Goal: Information Seeking & Learning: Learn about a topic

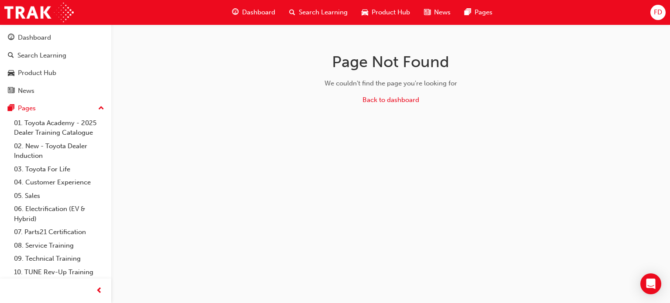
click at [258, 15] on span "Dashboard" at bounding box center [258, 12] width 33 height 10
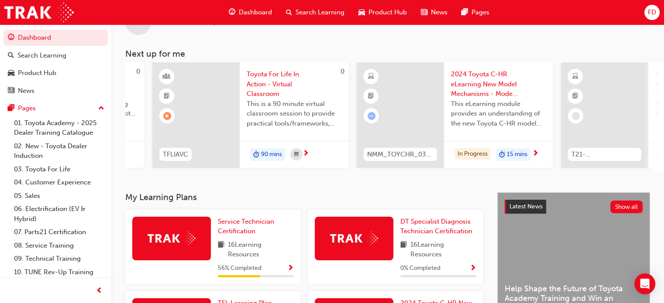
scroll to position [0, 382]
drag, startPoint x: 381, startPoint y: 174, endPoint x: 335, endPoint y: 186, distance: 48.3
click at [335, 186] on div "FD Welcome back , FidelJr Dinoso Next up for me 0 T21-STFOS_PRE_EXAM ST Fundame…" at bounding box center [387, 94] width 552 height 198
click at [517, 157] on span "15 mins" at bounding box center [516, 155] width 21 height 10
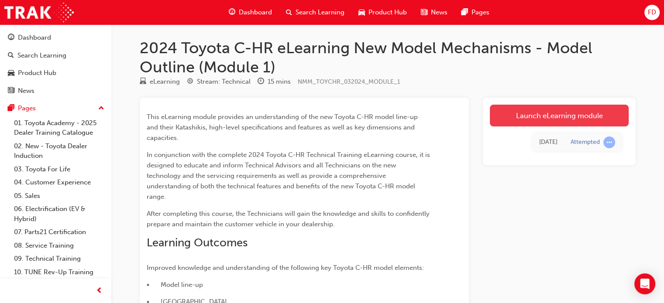
click at [537, 117] on link "Launch eLearning module" at bounding box center [559, 116] width 139 height 22
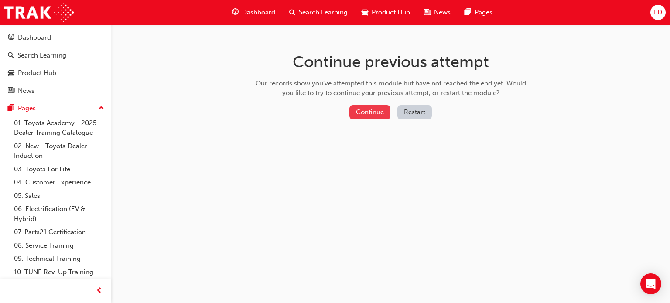
click at [366, 110] on button "Continue" at bounding box center [370, 112] width 41 height 14
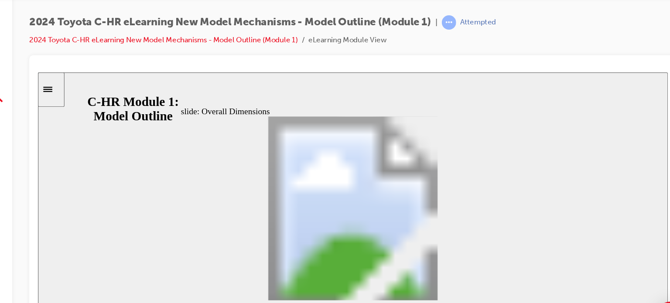
drag, startPoint x: 449, startPoint y: 209, endPoint x: 456, endPoint y: 176, distance: 34.3
click at [456, 176] on div "slide: Overall Dimensions Overall Dimensions Group 1 Oval 3 Oval 4 Line 2 Oval …" at bounding box center [296, 180] width 517 height 216
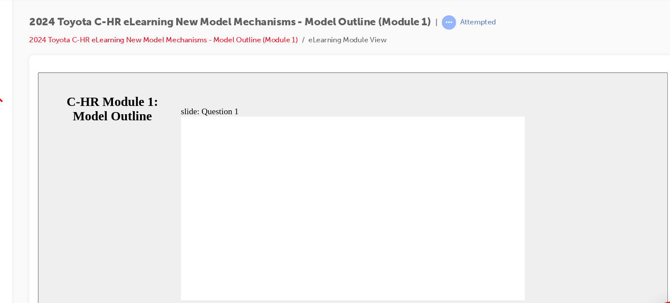
radio input "true"
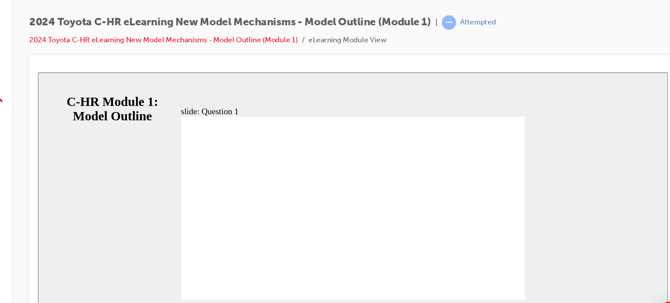
radio input "true"
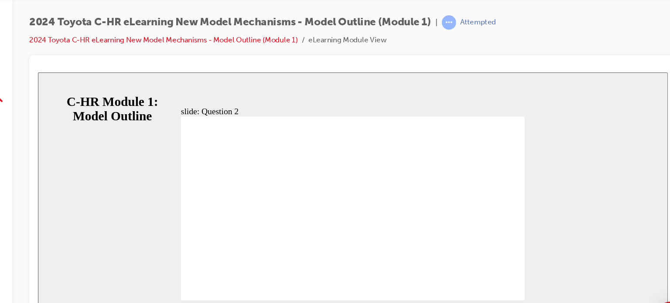
radio input "true"
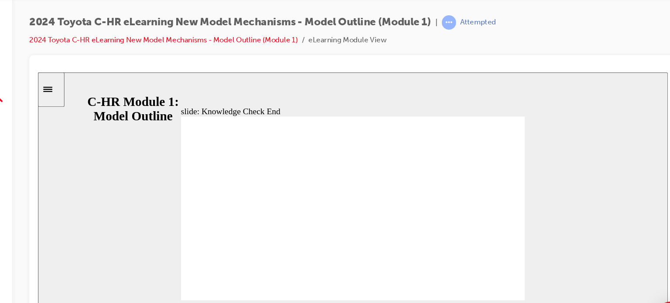
click at [51, 85] on icon "Sidebar Toggle" at bounding box center [48, 84] width 13 height 5
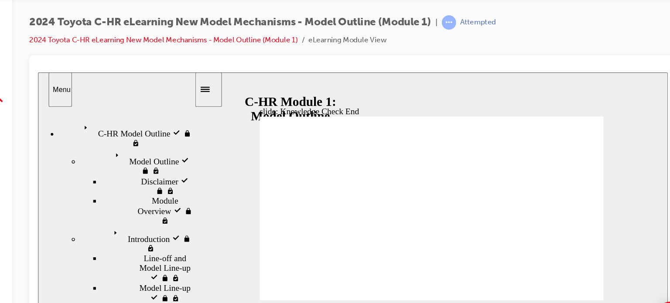
click at [72, 112] on icon "Menu" at bounding box center [78, 117] width 13 height 13
click at [96, 198] on span "Introduction visited" at bounding box center [123, 202] width 55 height 8
click at [96, 198] on div "Introduction Introduction" at bounding box center [118, 209] width 93 height 23
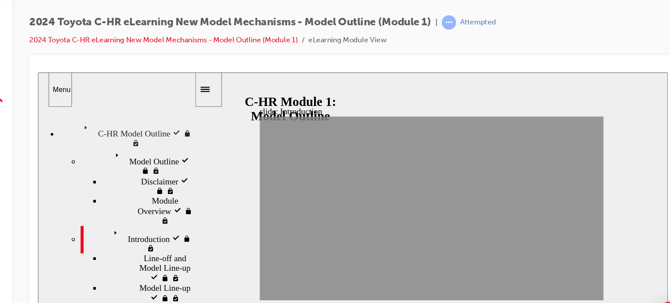
click at [96, 198] on span "Introduction visited" at bounding box center [123, 202] width 55 height 8
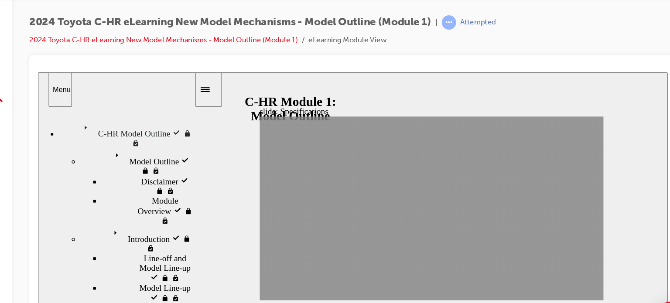
click at [96, 198] on span "Introduction visited" at bounding box center [123, 202] width 55 height 8
click at [90, 220] on div "Line-off and Model Line-up visited Line-off and Model Line-up" at bounding box center [128, 232] width 76 height 24
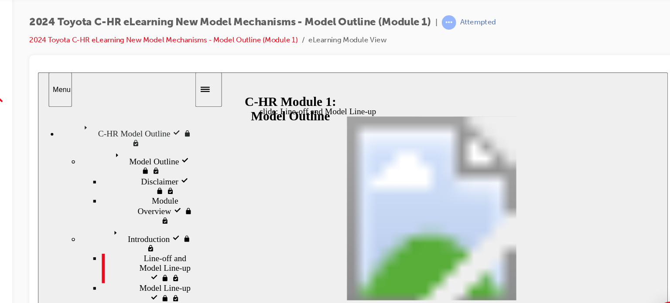
click at [79, 198] on div "Introduction Introduction" at bounding box center [118, 209] width 93 height 23
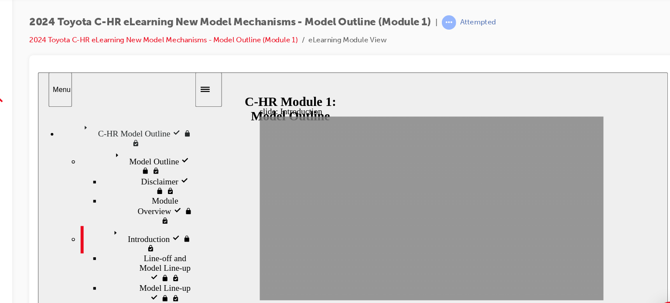
click at [80, 140] on div "Model Outline visited Model Outline" at bounding box center [118, 145] width 93 height 23
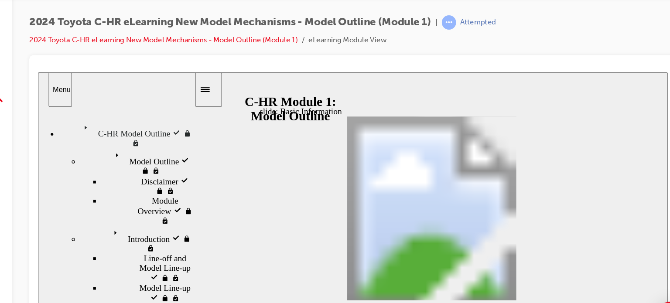
drag, startPoint x: 261, startPoint y: 252, endPoint x: 275, endPoint y: 250, distance: 14.1
drag, startPoint x: 445, startPoint y: 160, endPoint x: 443, endPoint y: 269, distance: 109.5
click at [443, 269] on div "slide: Basic Information Basic Information Use the scrollbar to view all rows i…" at bounding box center [296, 180] width 517 height 216
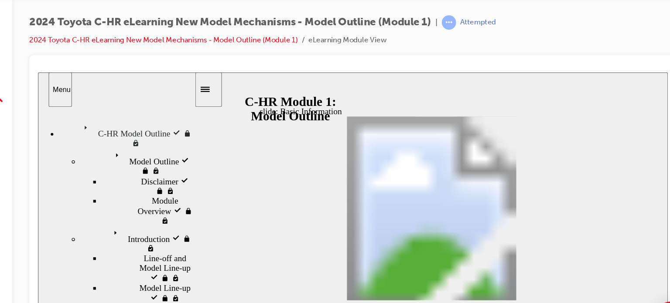
scroll to position [0, 0]
drag, startPoint x: 446, startPoint y: 225, endPoint x: 444, endPoint y: 147, distance: 77.2
drag, startPoint x: 446, startPoint y: 153, endPoint x: 444, endPoint y: 128, distance: 24.9
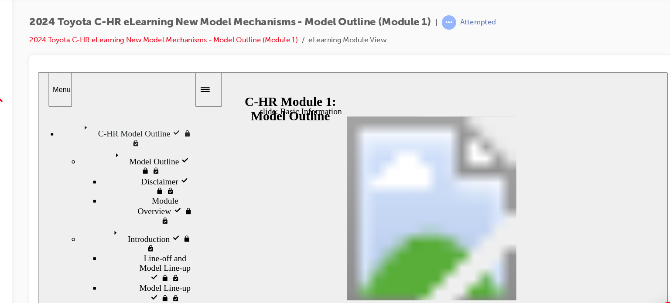
scroll to position [156, 0]
drag, startPoint x: 446, startPoint y: 165, endPoint x: 449, endPoint y: 236, distance: 70.7
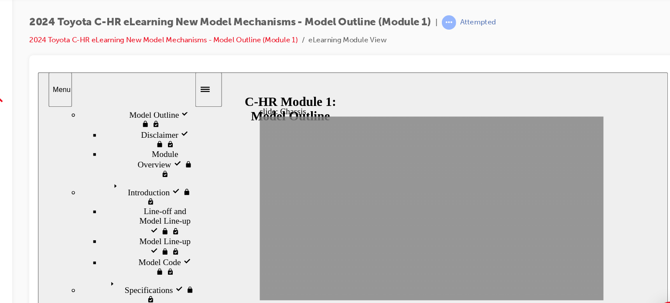
drag, startPoint x: 164, startPoint y: 226, endPoint x: 169, endPoint y: 262, distance: 37.0
click at [169, 262] on div "slide: Chassis Section 4: Chassis NEXT BACK Chassis Section 4: NEXT BACK Back t…" at bounding box center [296, 180] width 517 height 216
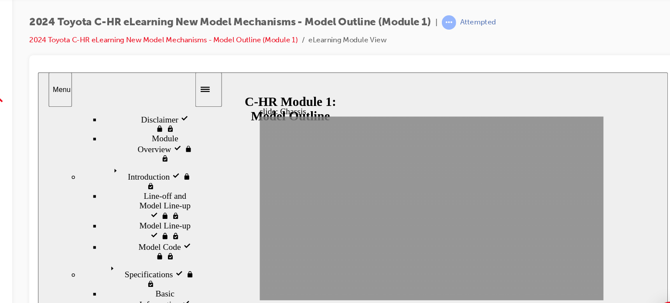
drag, startPoint x: 165, startPoint y: 181, endPoint x: 165, endPoint y: 248, distance: 66.8
click at [165, 239] on div "sidebar" at bounding box center [102, 172] width 128 height 134
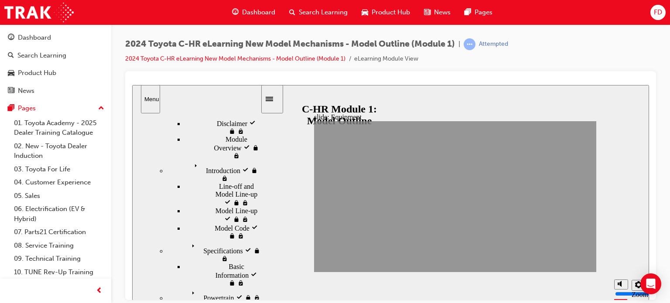
drag, startPoint x: 527, startPoint y: 261, endPoint x: 573, endPoint y: 262, distance: 46.3
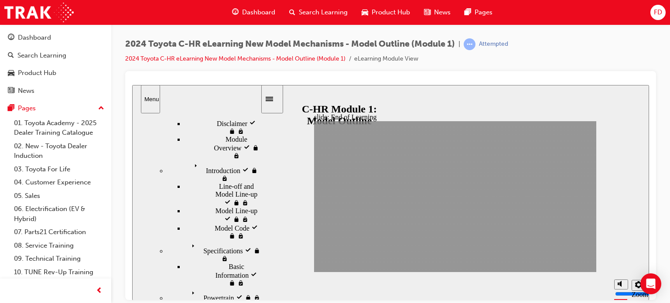
scroll to position [32, 0]
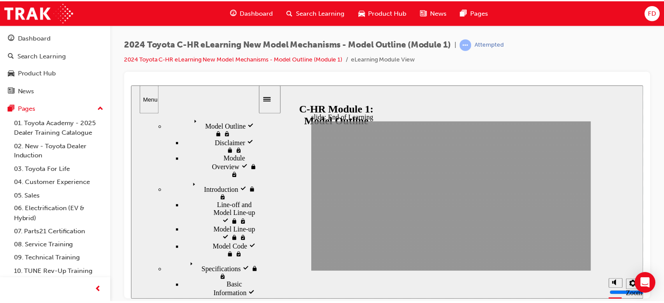
scroll to position [0, 0]
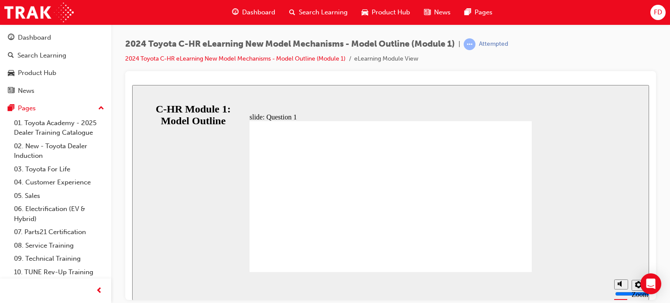
radio input "false"
radio input "true"
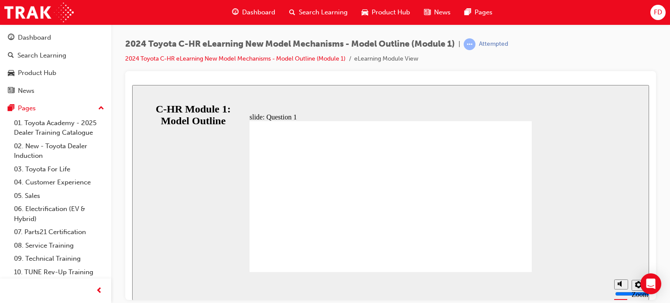
radio input "true"
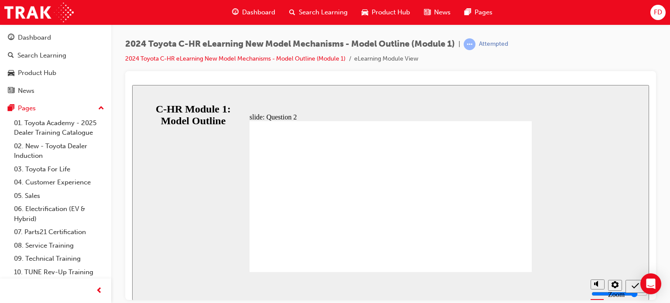
radio input "true"
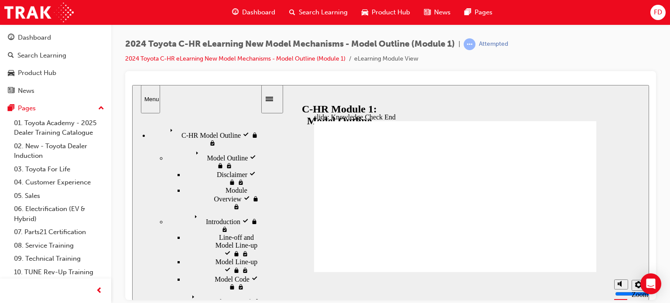
click at [254, 12] on span "Dashboard" at bounding box center [258, 12] width 33 height 10
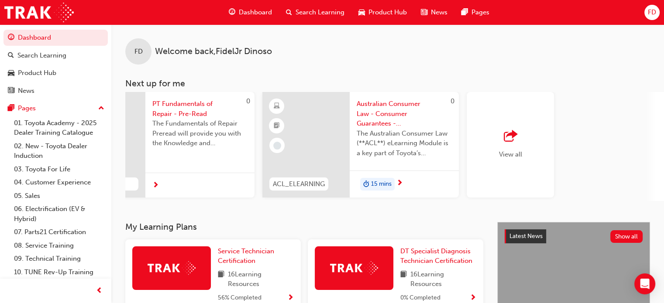
scroll to position [0, 686]
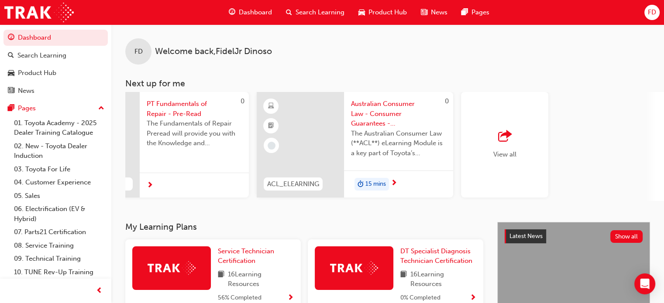
click at [494, 155] on span "View all" at bounding box center [504, 155] width 23 height 8
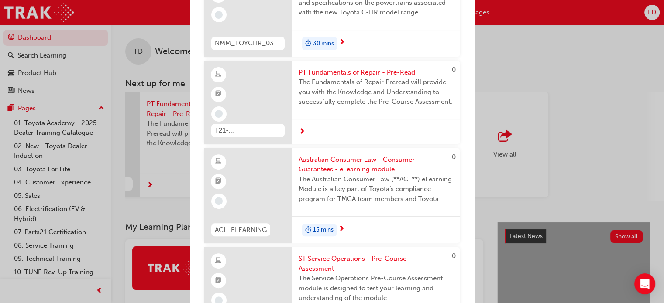
scroll to position [0, 0]
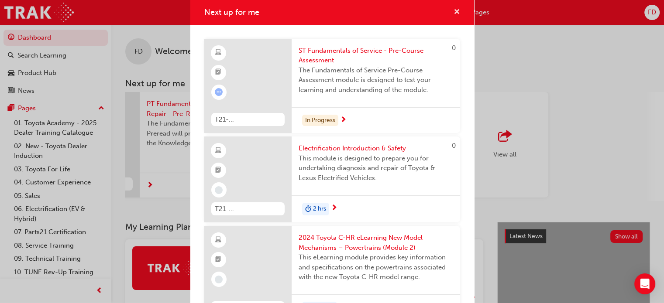
click at [453, 14] on span "cross-icon" at bounding box center [456, 13] width 7 height 8
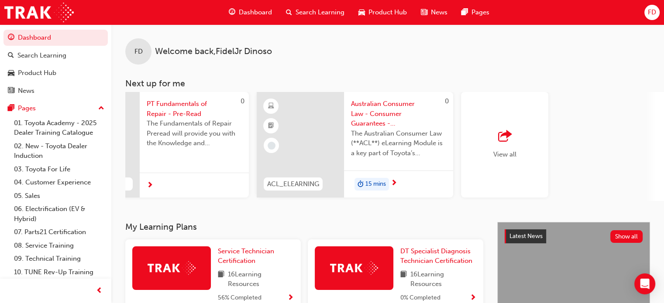
click at [255, 11] on span "Dashboard" at bounding box center [255, 12] width 33 height 10
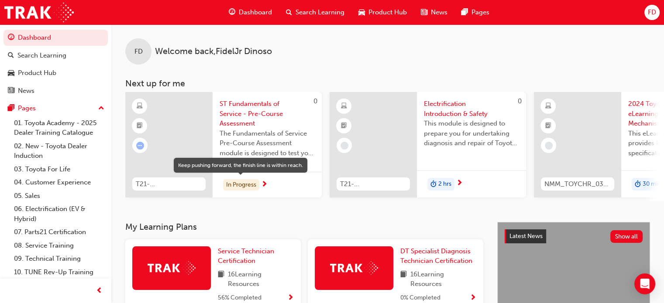
click at [225, 183] on div "In Progress" at bounding box center [241, 185] width 36 height 12
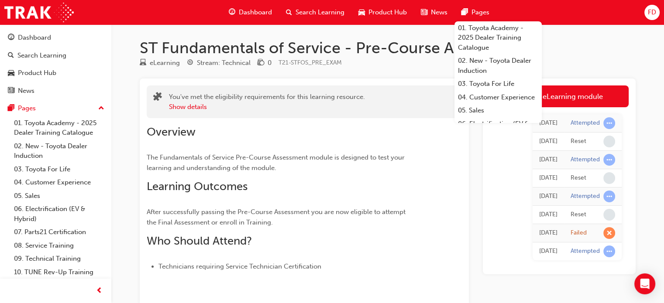
click at [250, 11] on span "Dashboard" at bounding box center [255, 12] width 33 height 10
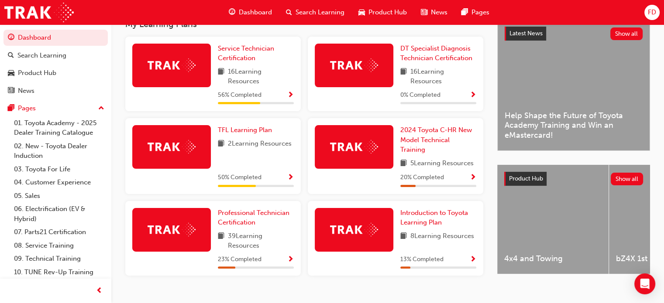
scroll to position [222, 0]
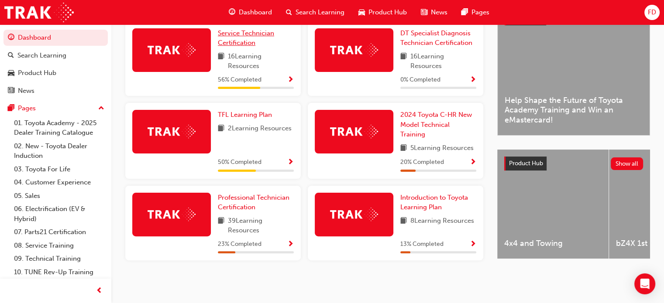
click at [237, 35] on span "Service Technician Certification" at bounding box center [246, 38] width 56 height 18
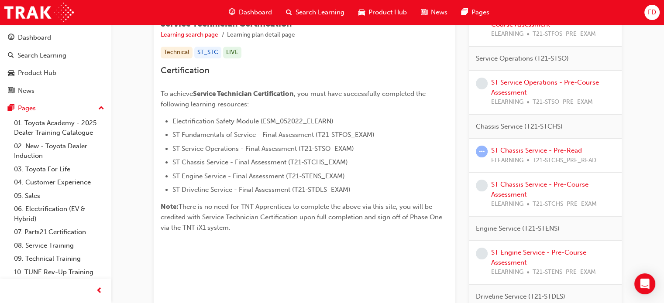
scroll to position [165, 0]
click at [569, 147] on link "ST Chassis Service - Pre-Read" at bounding box center [536, 150] width 91 height 8
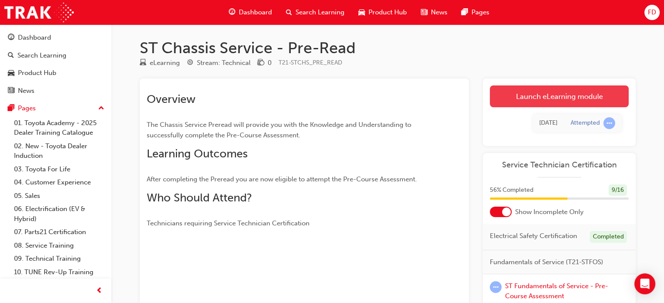
click at [548, 98] on link "Launch eLearning module" at bounding box center [559, 97] width 139 height 22
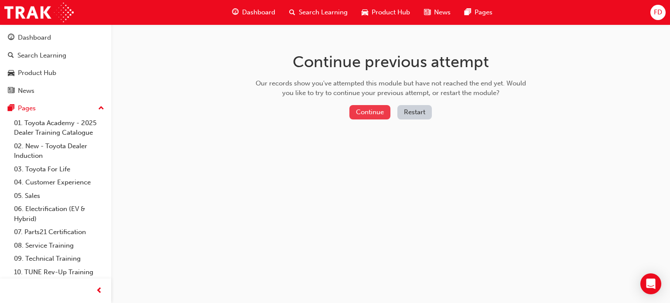
click at [362, 113] on button "Continue" at bounding box center [370, 112] width 41 height 14
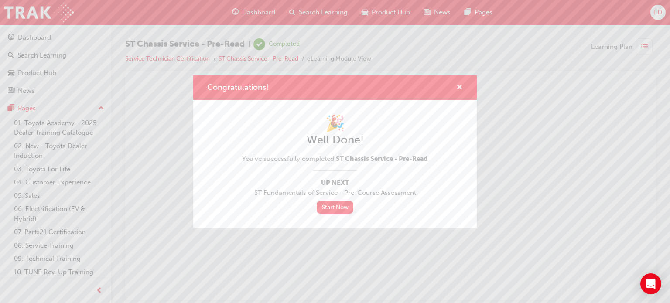
click at [462, 87] on span "cross-icon" at bounding box center [459, 88] width 7 height 8
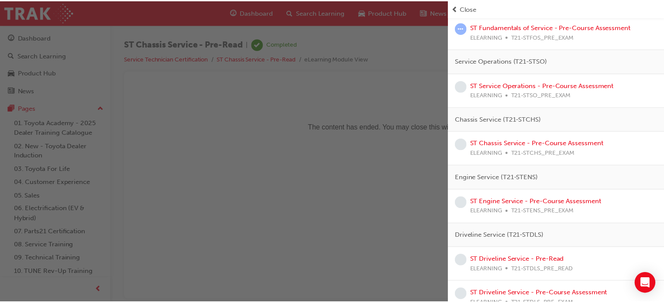
scroll to position [157, 0]
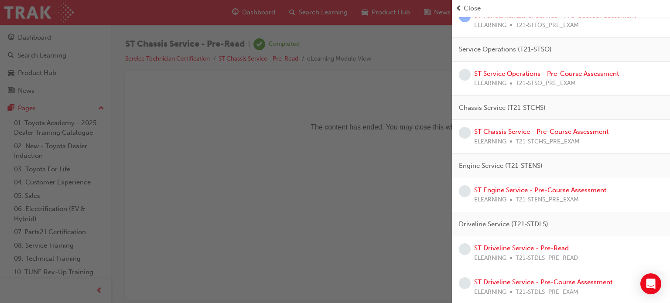
click at [515, 189] on link "ST Engine Service - Pre-Course Assessment" at bounding box center [540, 190] width 132 height 8
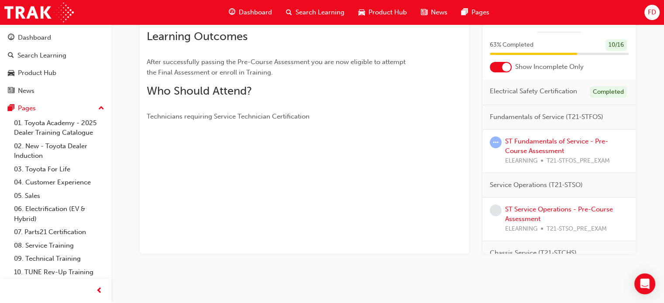
scroll to position [41, 0]
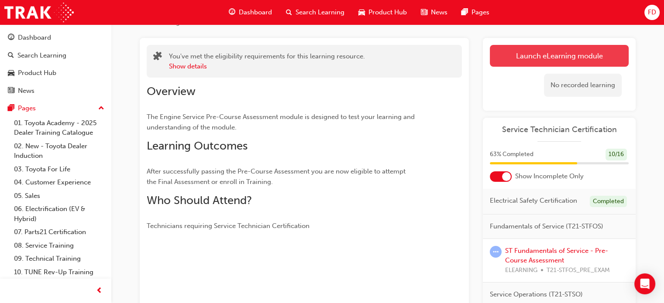
click at [555, 51] on link "Launch eLearning module" at bounding box center [559, 56] width 139 height 22
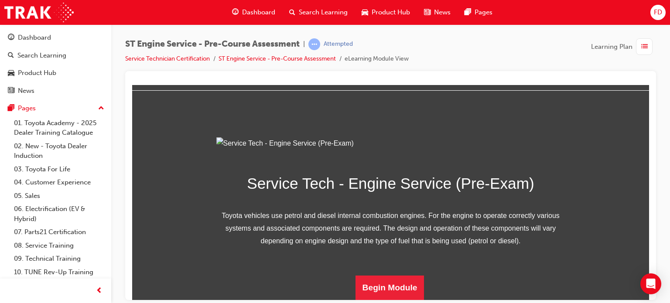
scroll to position [125, 0]
click at [387, 287] on button "Begin Module" at bounding box center [390, 287] width 69 height 24
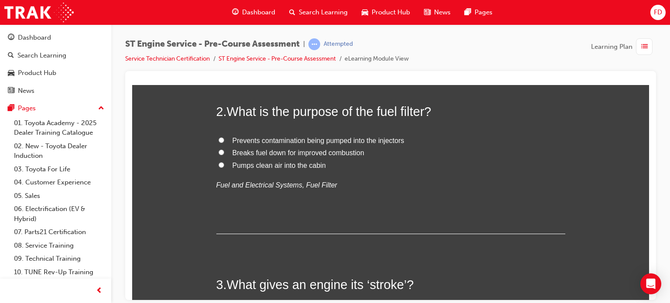
scroll to position [297, 0]
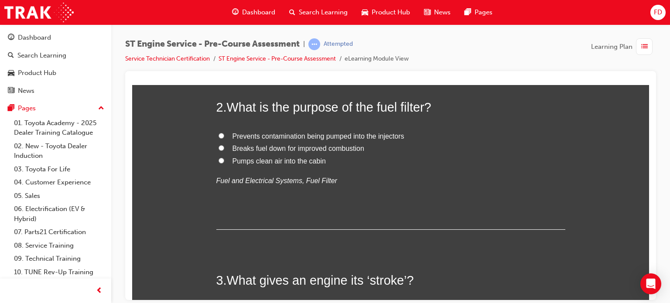
radio input "true"
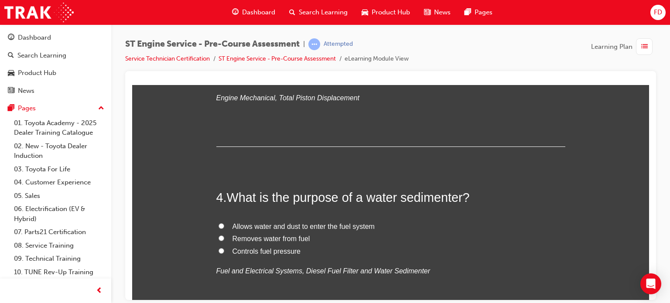
scroll to position [559, 0]
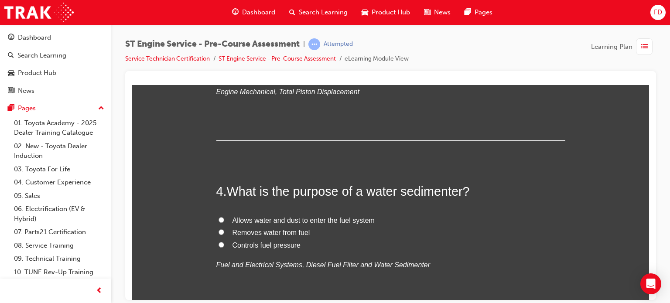
radio input "true"
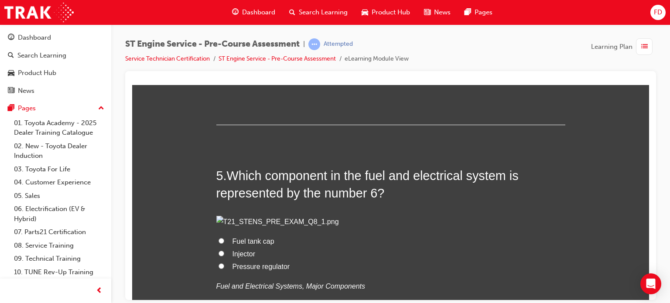
scroll to position [751, 0]
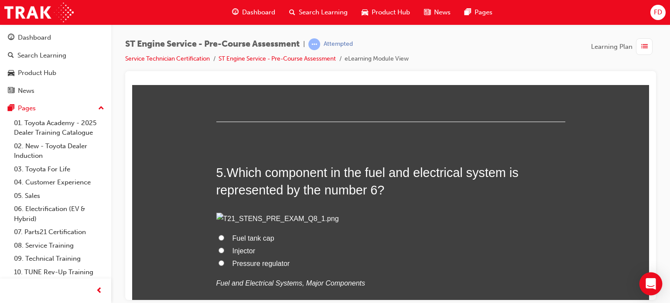
click at [642, 290] on div "Open Intercom Messenger" at bounding box center [651, 284] width 23 height 23
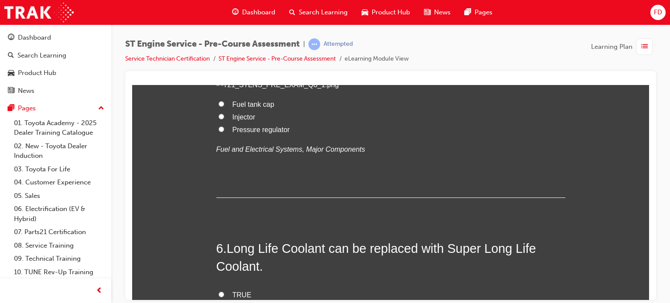
scroll to position [902, 0]
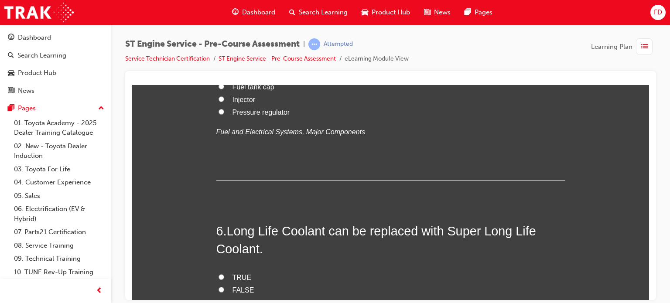
drag, startPoint x: 255, startPoint y: 224, endPoint x: 217, endPoint y: 93, distance: 137.1
drag, startPoint x: 199, startPoint y: 143, endPoint x: 323, endPoint y: 161, distance: 125.3
click at [323, 161] on div "You must select an answer for each question before you can submit. Please note,…" at bounding box center [390, 190] width 517 height 1923
click at [196, 185] on div "You must select an answer for each question before you can submit. Please note,…" at bounding box center [390, 190] width 517 height 1923
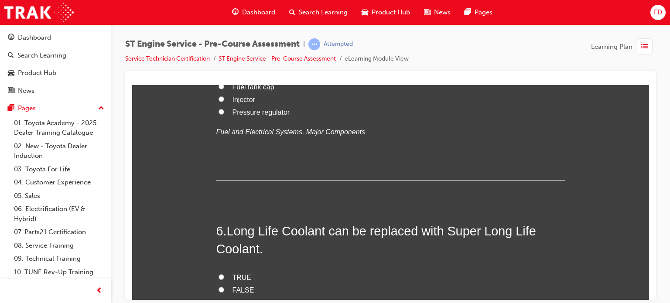
radio input "true"
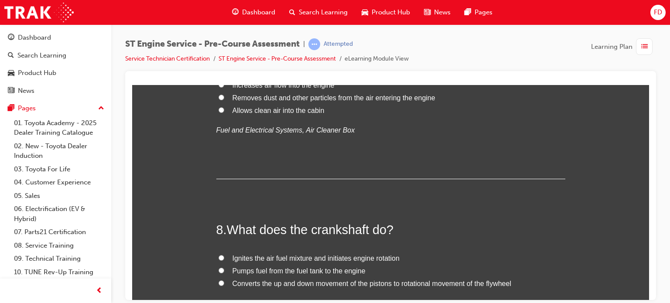
scroll to position [1280, 0]
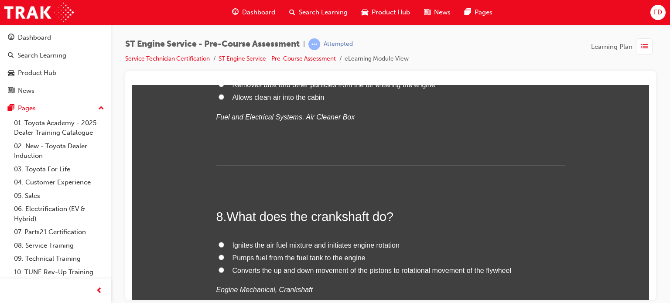
radio input "true"
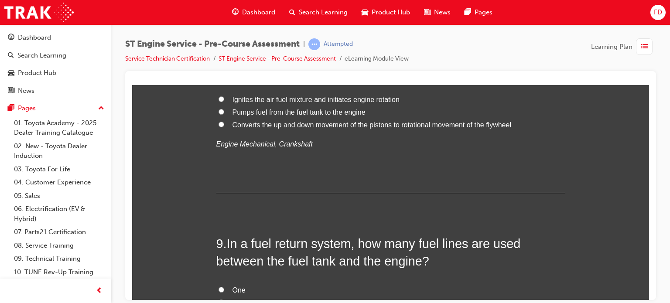
scroll to position [1472, 0]
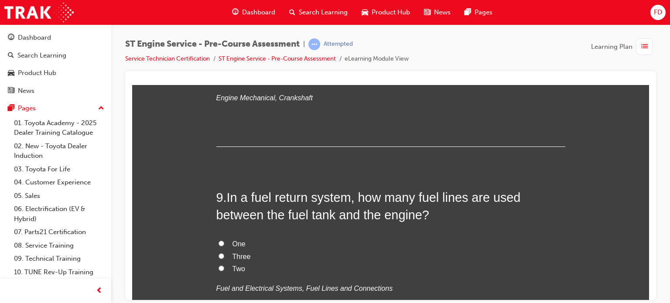
radio input "true"
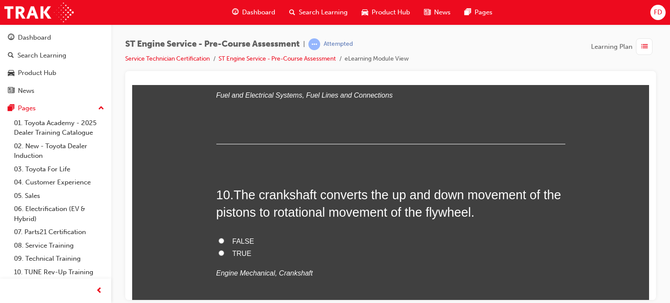
scroll to position [1682, 0]
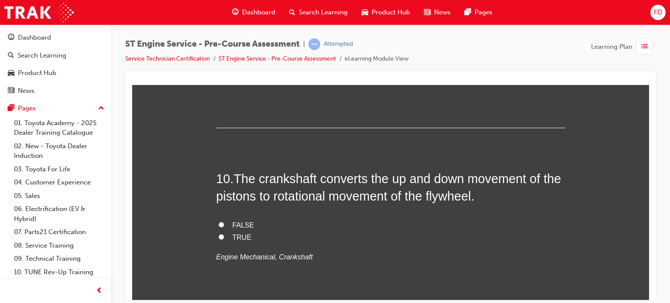
radio input "true"
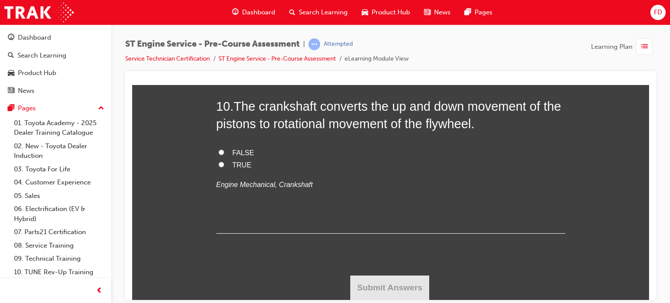
scroll to position [1850, 0]
radio input "true"
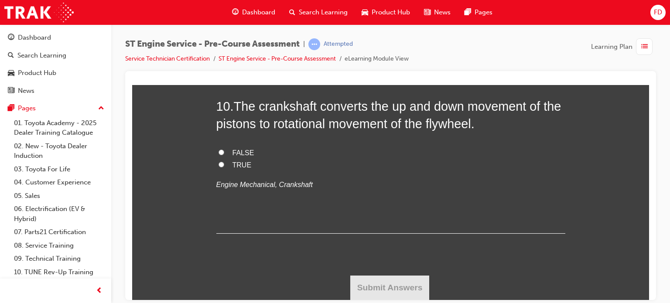
radio input "true"
click at [219, 167] on input "TRUE" at bounding box center [222, 164] width 6 height 6
radio input "true"
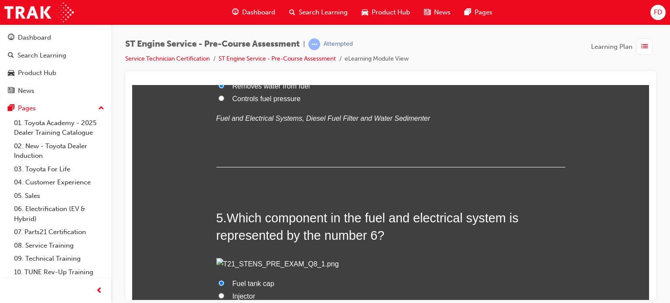
scroll to position [714, 0]
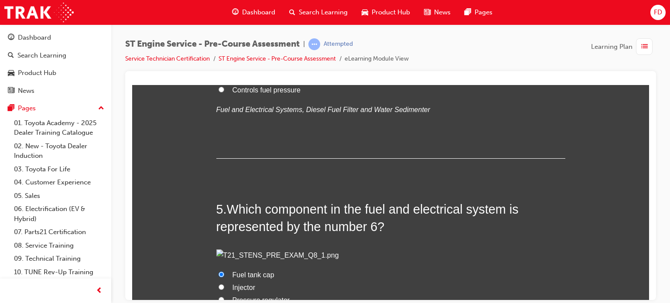
drag, startPoint x: 646, startPoint y: 280, endPoint x: 782, endPoint y: 240, distance: 141.5
click at [670, 96] on div "ST Engine Service - Pre-Course Assessment | Attempted Service Technician Certif…" at bounding box center [390, 152] width 559 height 257
radio input "true"
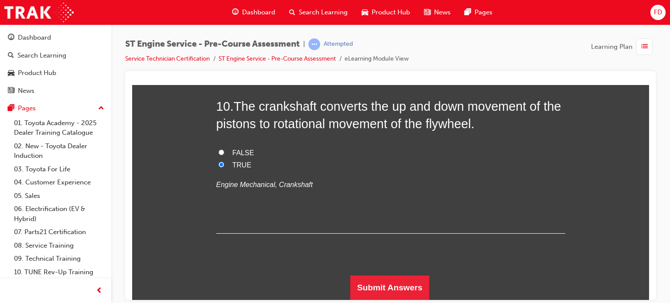
scroll to position [2270, 0]
click at [393, 281] on button "Submit Answers" at bounding box center [389, 287] width 79 height 24
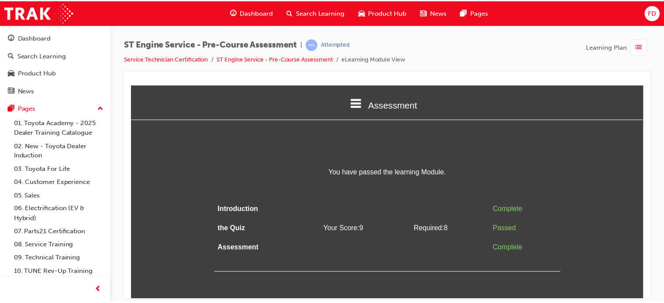
scroll to position [0, 0]
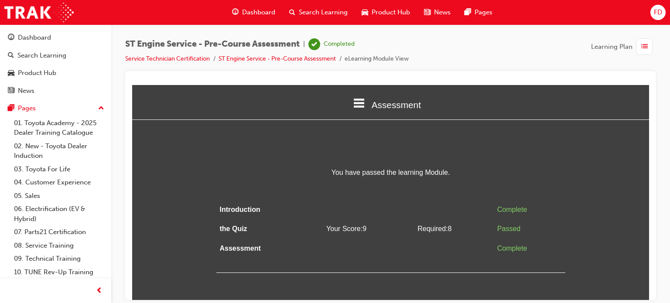
click at [654, 287] on div at bounding box center [390, 185] width 531 height 229
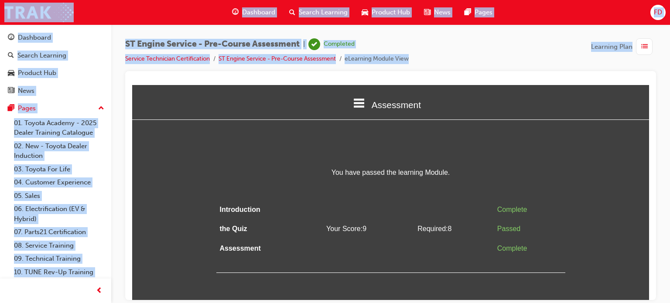
drag, startPoint x: 786, startPoint y: 371, endPoint x: 618, endPoint y: 226, distance: 222.7
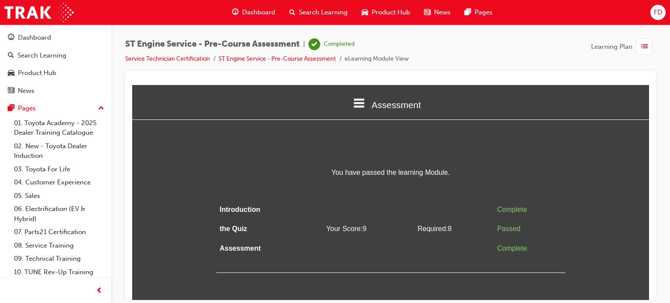
click at [618, 226] on div "You have passed the learning Module. Introduction Complete the Quiz Your Score:…" at bounding box center [390, 219] width 517 height 106
click at [191, 60] on link "Service Technician Certification" at bounding box center [167, 58] width 85 height 7
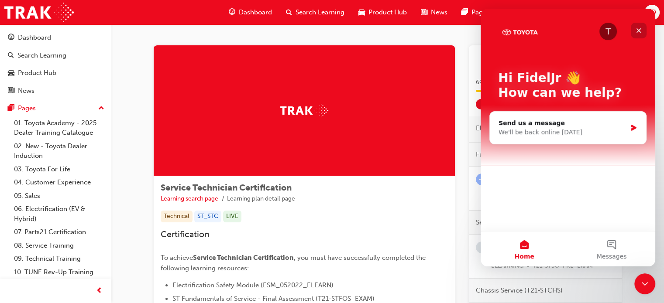
click at [638, 31] on icon "Close" at bounding box center [638, 30] width 5 height 5
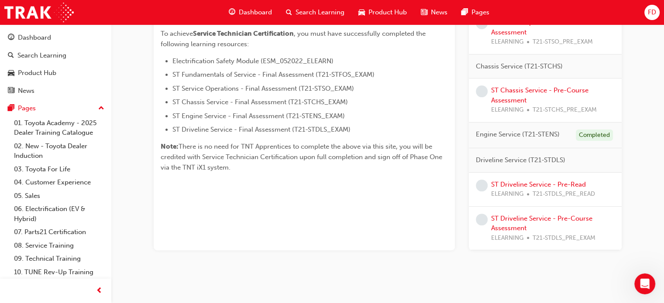
scroll to position [234, 0]
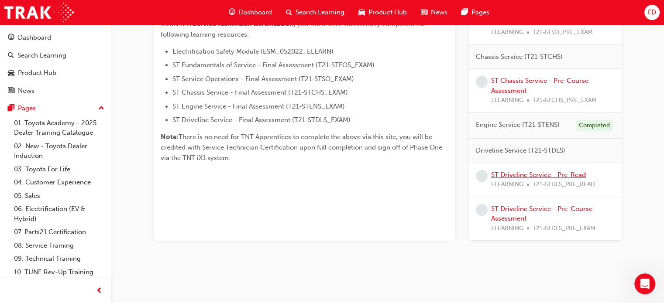
click at [527, 171] on link "ST Driveline Service - Pre-Read" at bounding box center [538, 175] width 95 height 8
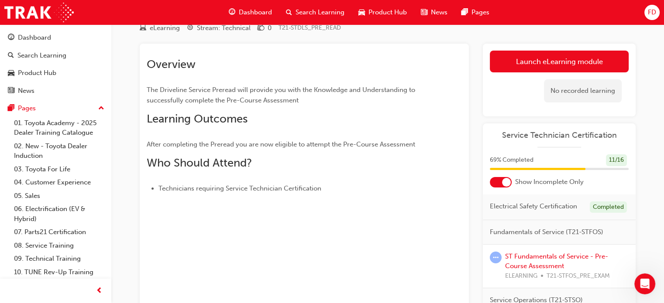
scroll to position [31, 0]
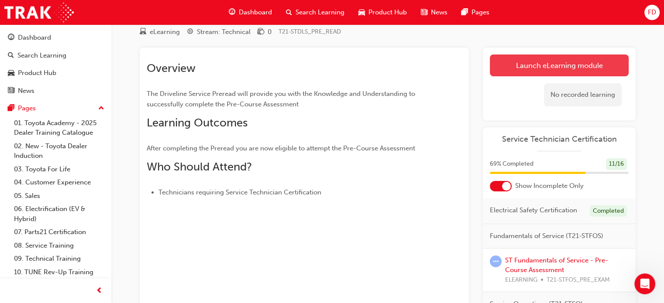
click at [555, 65] on link "Launch eLearning module" at bounding box center [559, 66] width 139 height 22
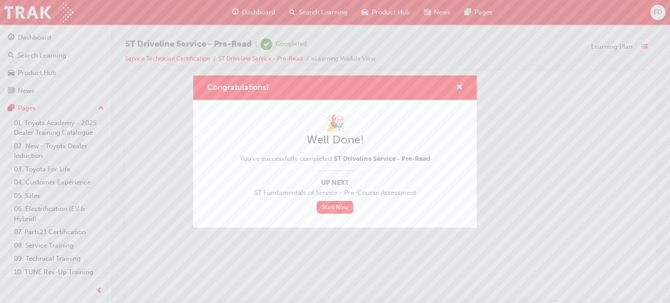
click at [183, 58] on div "Congratulations! 🎉 Well Done! You've successfully completed ST Driveline Servic…" at bounding box center [335, 151] width 670 height 303
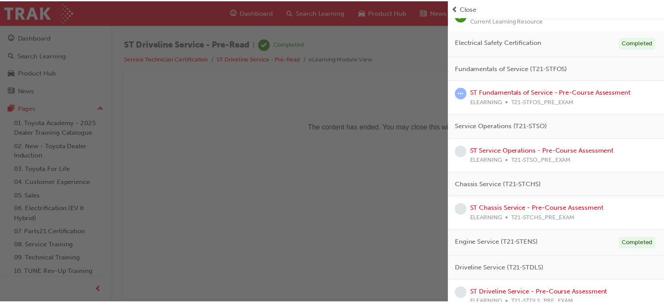
scroll to position [91, 0]
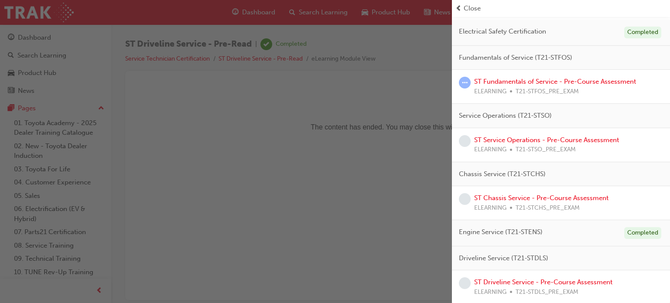
click at [470, 6] on span "Close" at bounding box center [472, 8] width 17 height 10
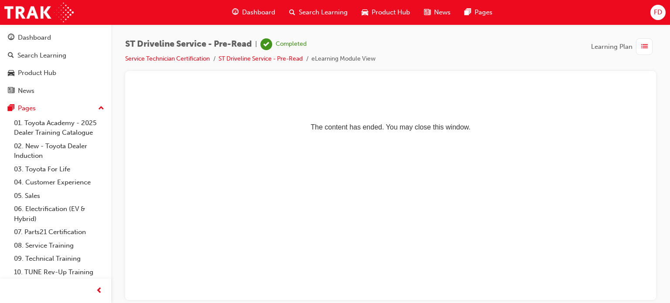
click at [264, 12] on span "Dashboard" at bounding box center [258, 12] width 33 height 10
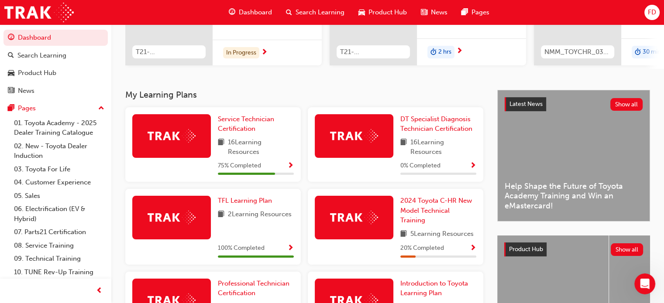
scroll to position [113, 0]
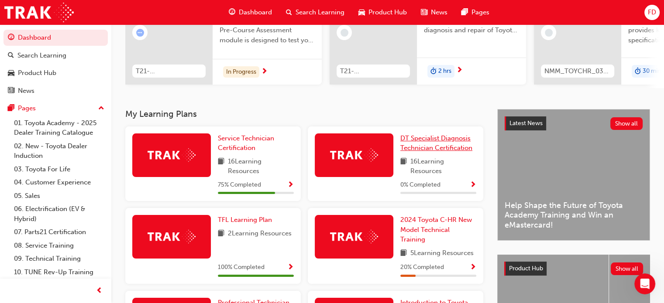
click at [445, 141] on span "DT Specialist Diagnosis Technician Certification" at bounding box center [436, 143] width 72 height 18
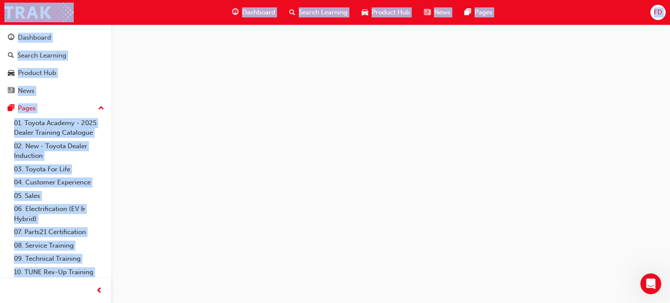
click at [445, 141] on div at bounding box center [335, 151] width 670 height 303
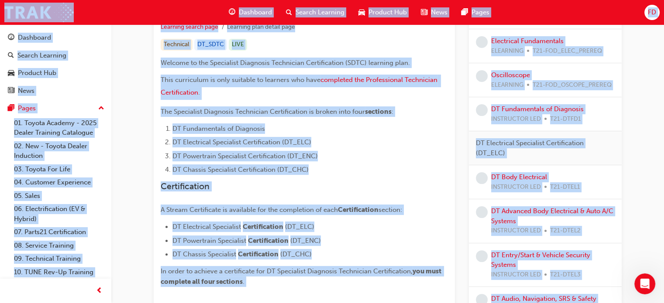
scroll to position [144, 0]
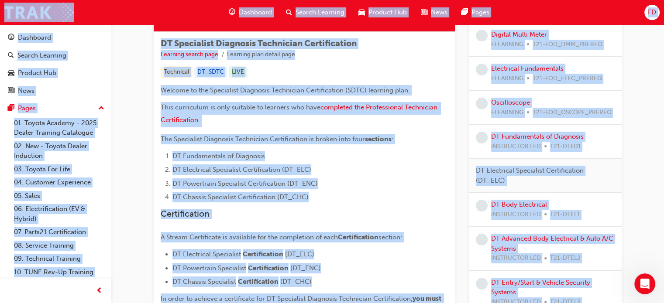
click at [247, 14] on span "Dashboard" at bounding box center [255, 12] width 33 height 10
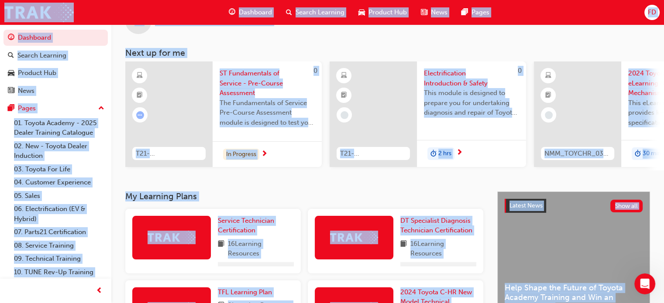
scroll to position [144, 0]
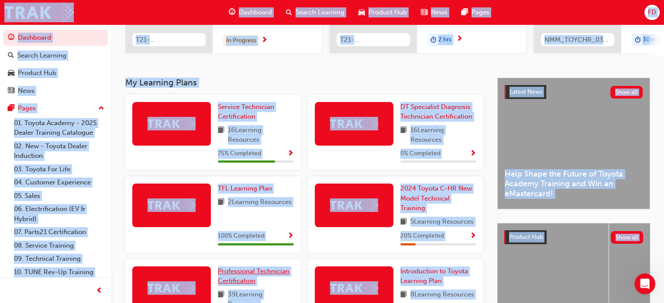
click at [226, 275] on span "Professional Technician Certification" at bounding box center [254, 276] width 72 height 18
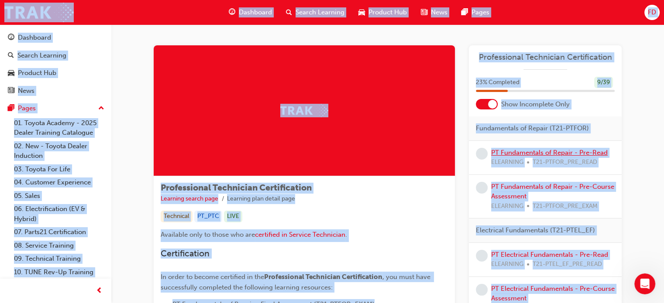
click at [598, 151] on link "PT Fundamentals of Repair - Pre-Read" at bounding box center [549, 153] width 117 height 8
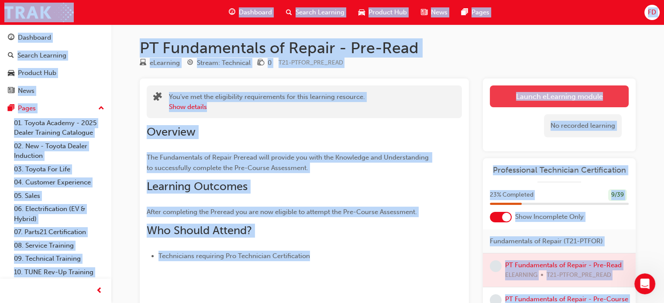
click at [559, 93] on link "Launch eLearning module" at bounding box center [559, 97] width 139 height 22
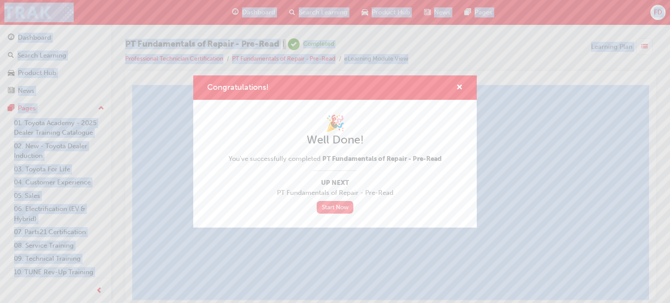
click at [332, 208] on link "Start Now" at bounding box center [335, 207] width 37 height 13
click at [336, 207] on link "Start Now" at bounding box center [335, 207] width 37 height 13
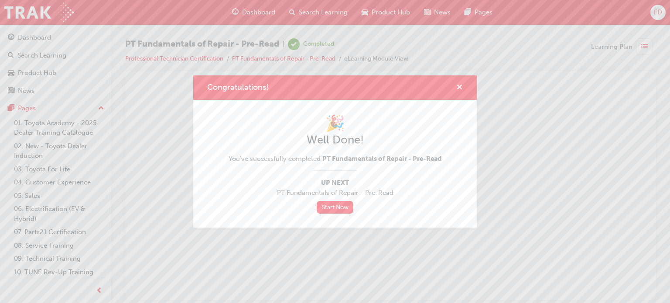
drag, startPoint x: 456, startPoint y: 91, endPoint x: 461, endPoint y: 86, distance: 7.7
click at [461, 86] on div "Congratulations!" at bounding box center [456, 87] width 14 height 11
click at [461, 86] on span "cross-icon" at bounding box center [459, 88] width 7 height 8
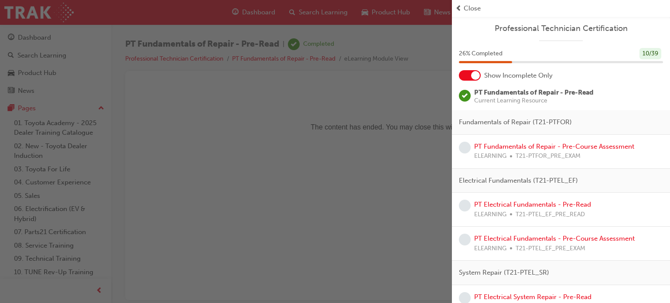
click at [257, 16] on div "button" at bounding box center [226, 151] width 452 height 303
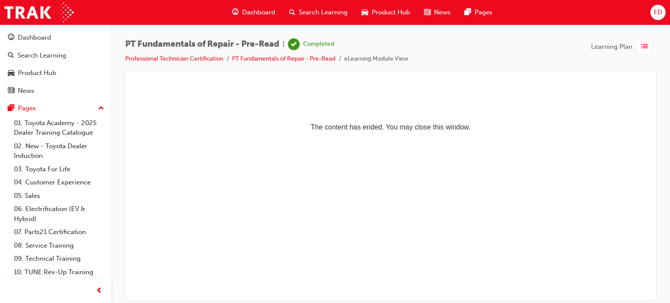
click at [257, 16] on span "Dashboard" at bounding box center [258, 12] width 33 height 10
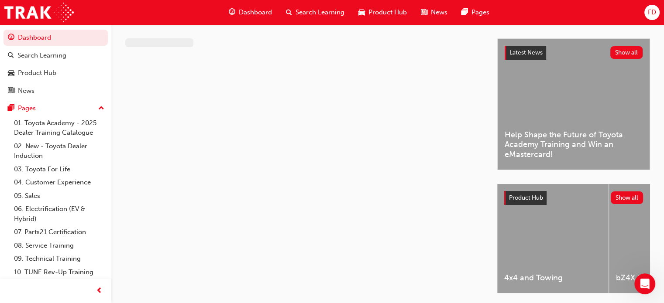
click at [257, 16] on span "Dashboard" at bounding box center [255, 12] width 33 height 10
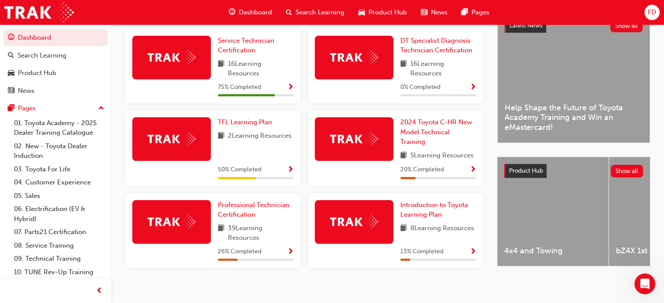
scroll to position [222, 0]
